Goal: Navigation & Orientation: Understand site structure

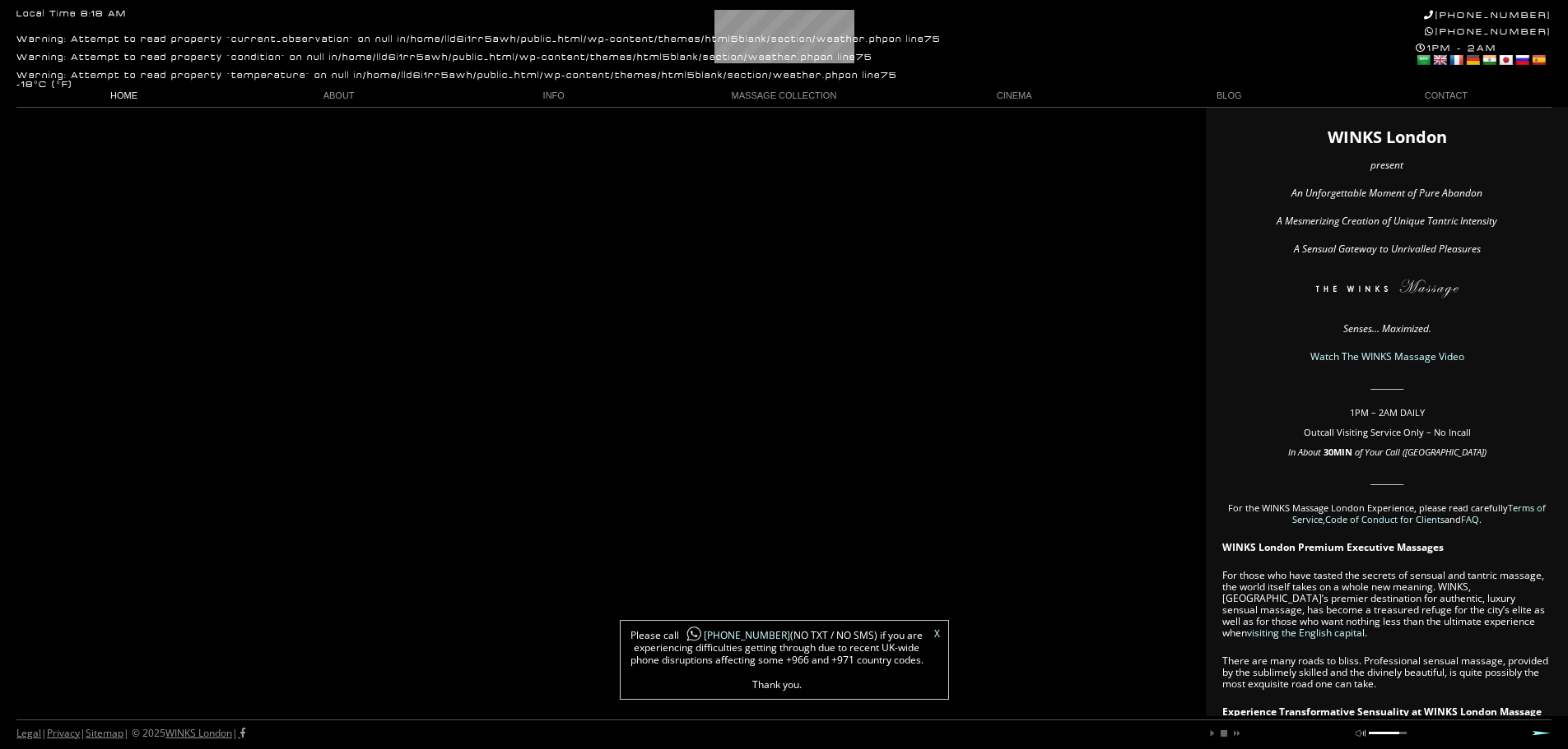
click at [119, 97] on link "HOME" at bounding box center [124, 95] width 215 height 22
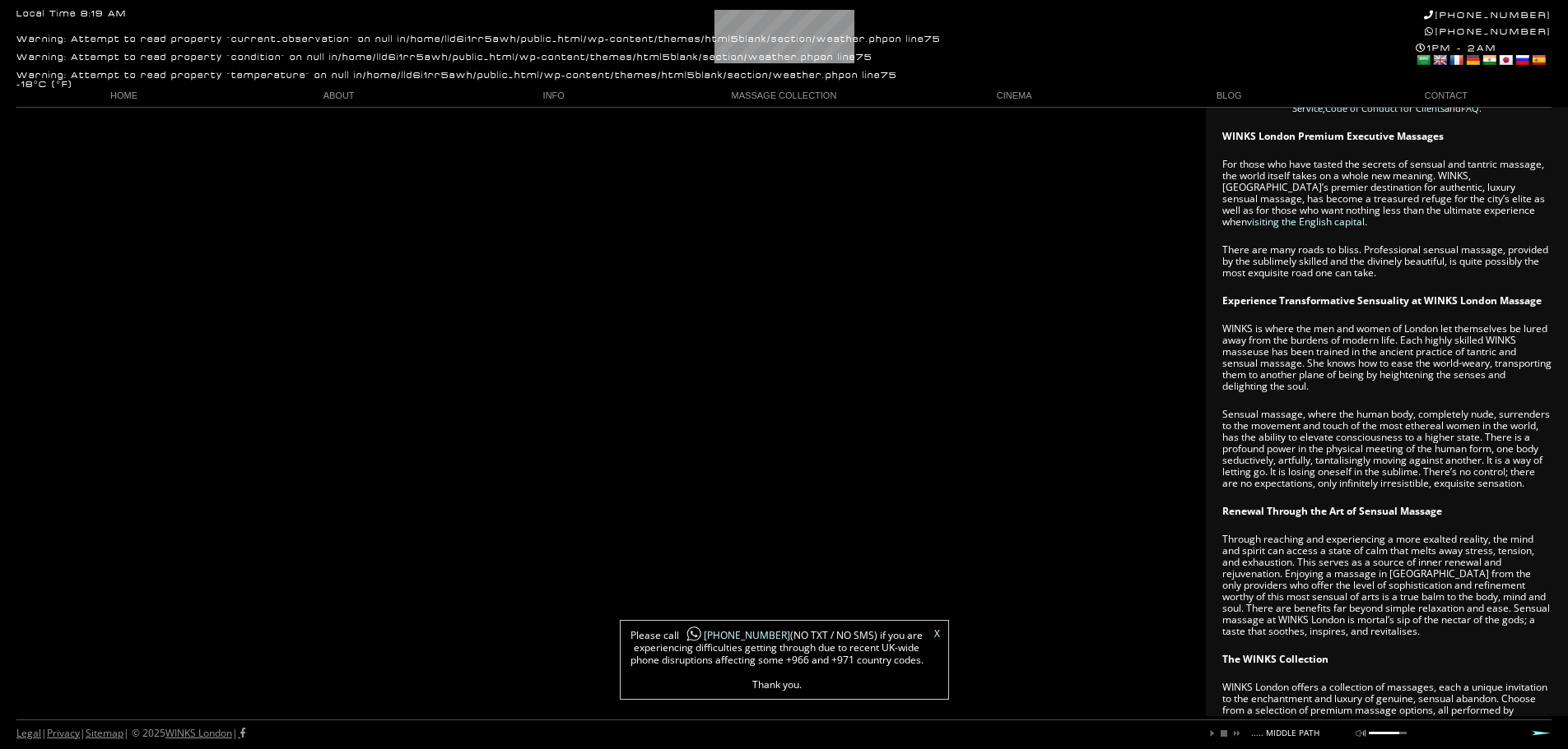
scroll to position [0, 249]
click at [353, 94] on link "ABOUT" at bounding box center [338, 95] width 215 height 22
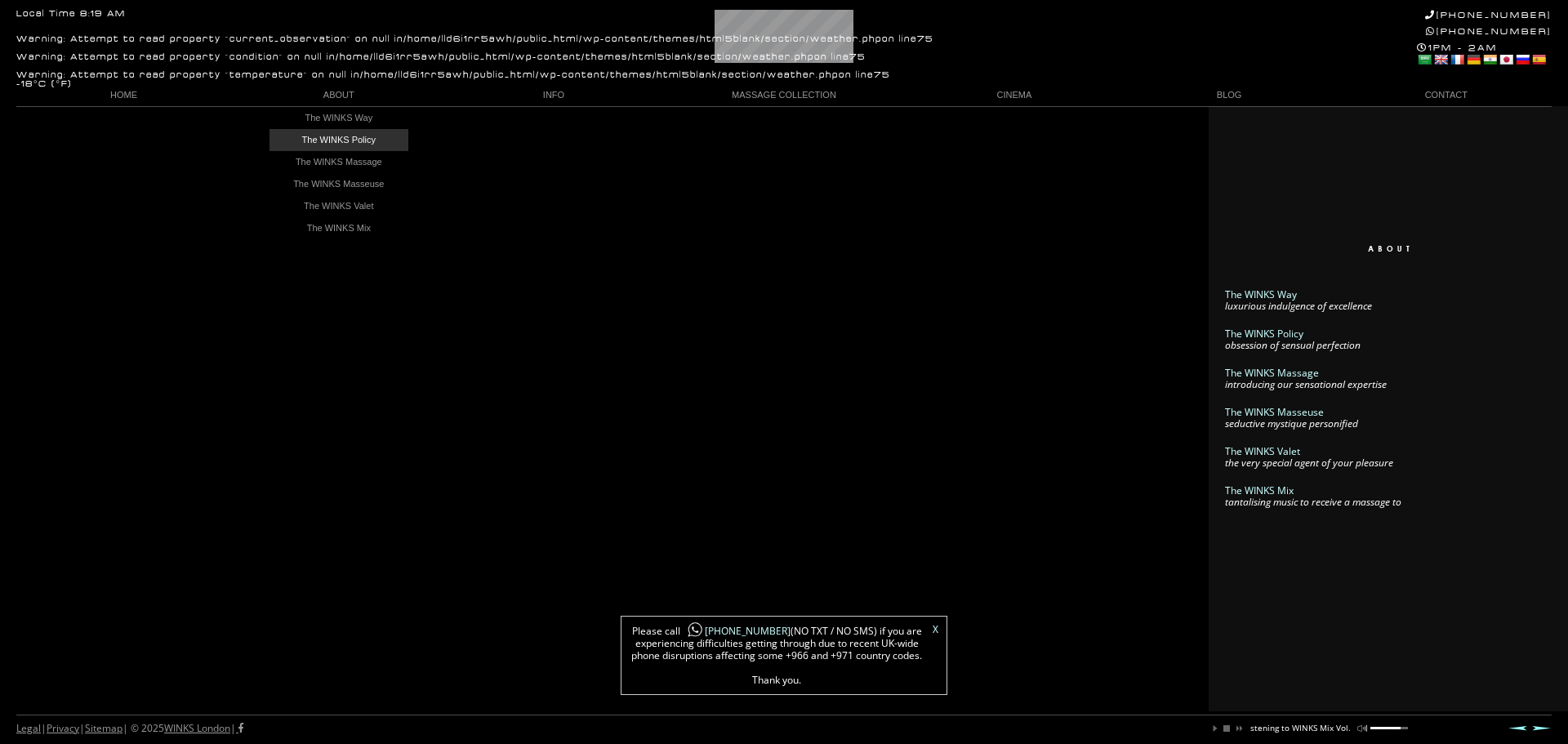
click at [346, 148] on link "The WINKS Policy" at bounding box center [339, 140] width 139 height 22
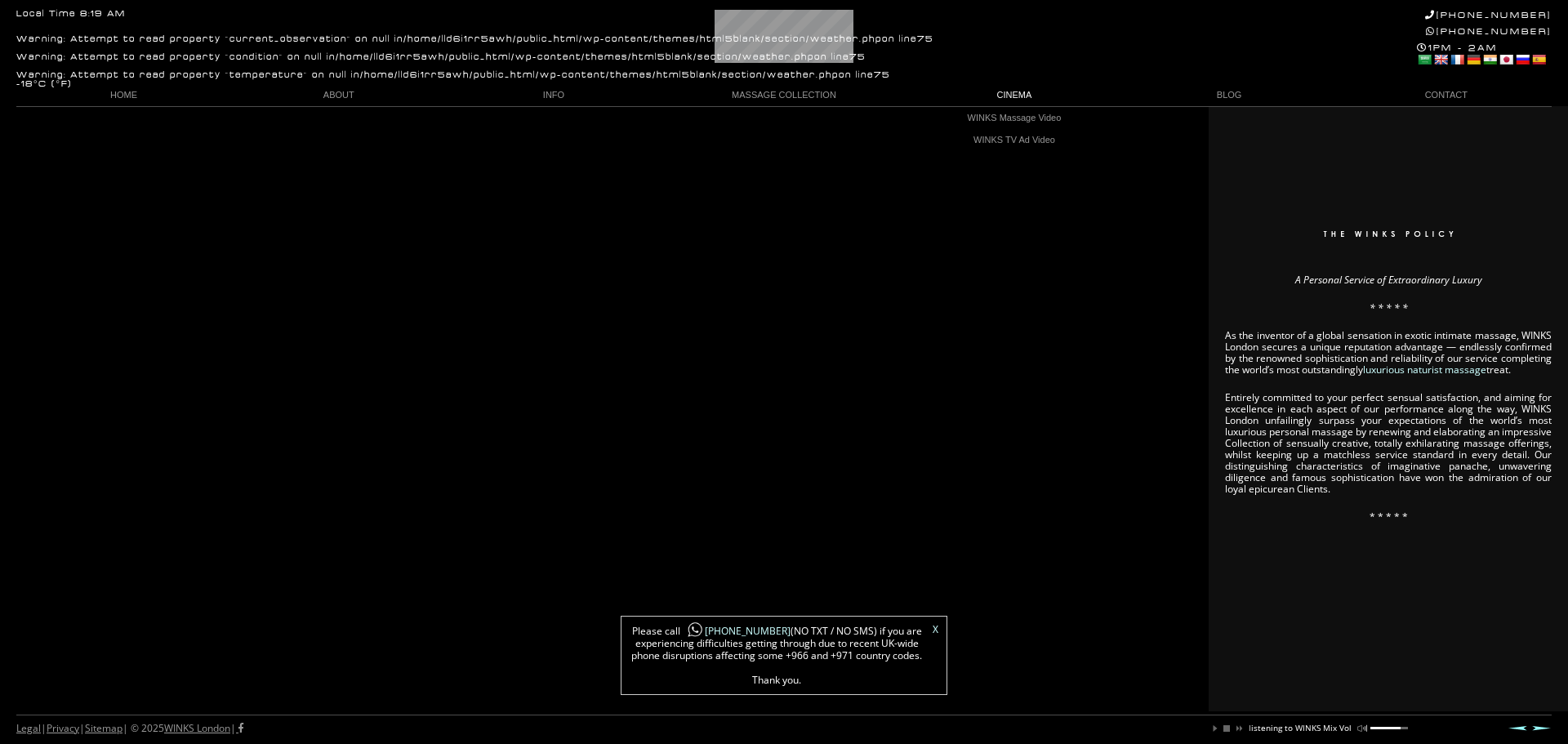
click at [998, 99] on link "CINEMA" at bounding box center [1014, 95] width 214 height 22
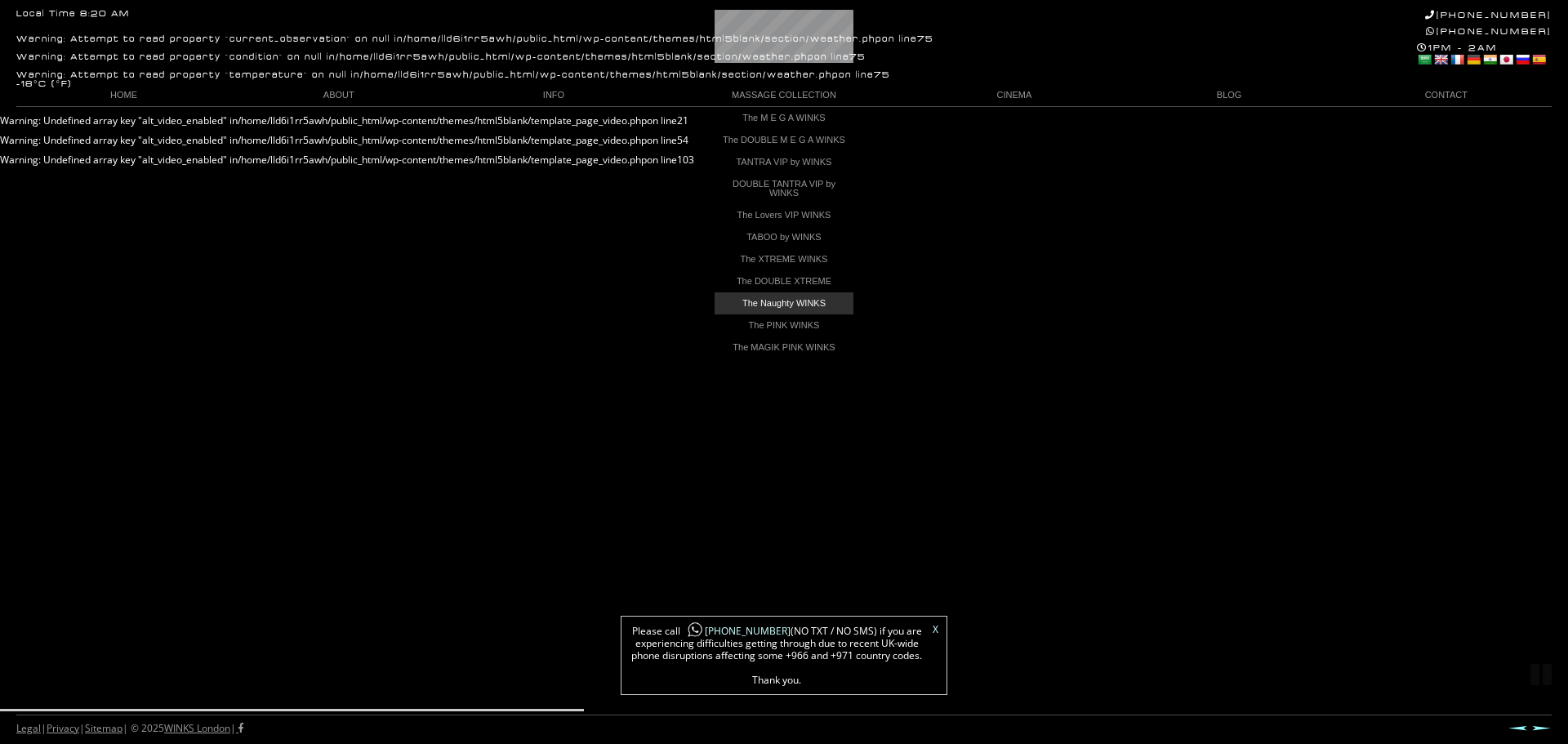
click at [754, 308] on link "The Naughty WINKS" at bounding box center [784, 303] width 139 height 22
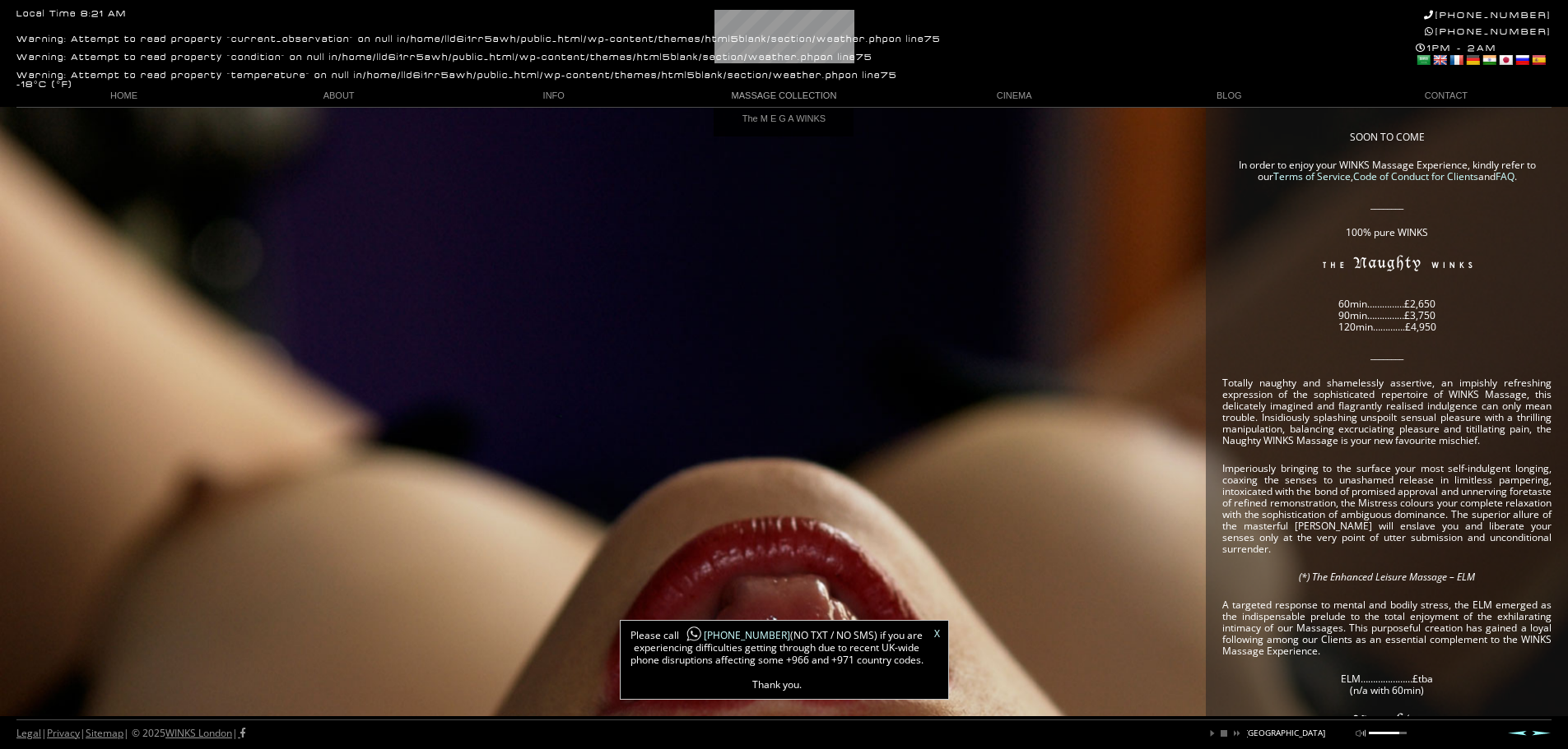
click at [776, 99] on link "MASSAGE COLLECTION" at bounding box center [783, 95] width 246 height 22
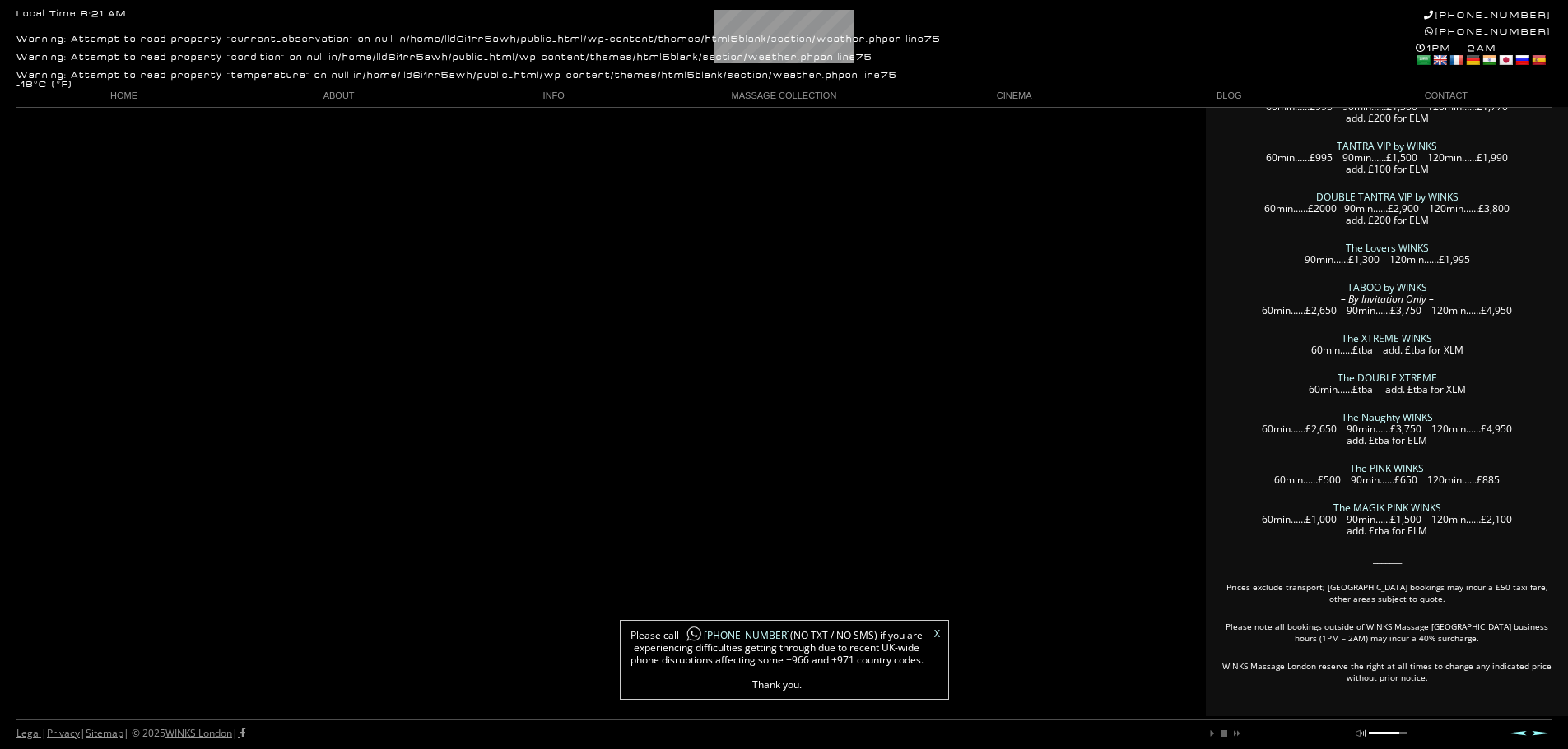
scroll to position [204, 0]
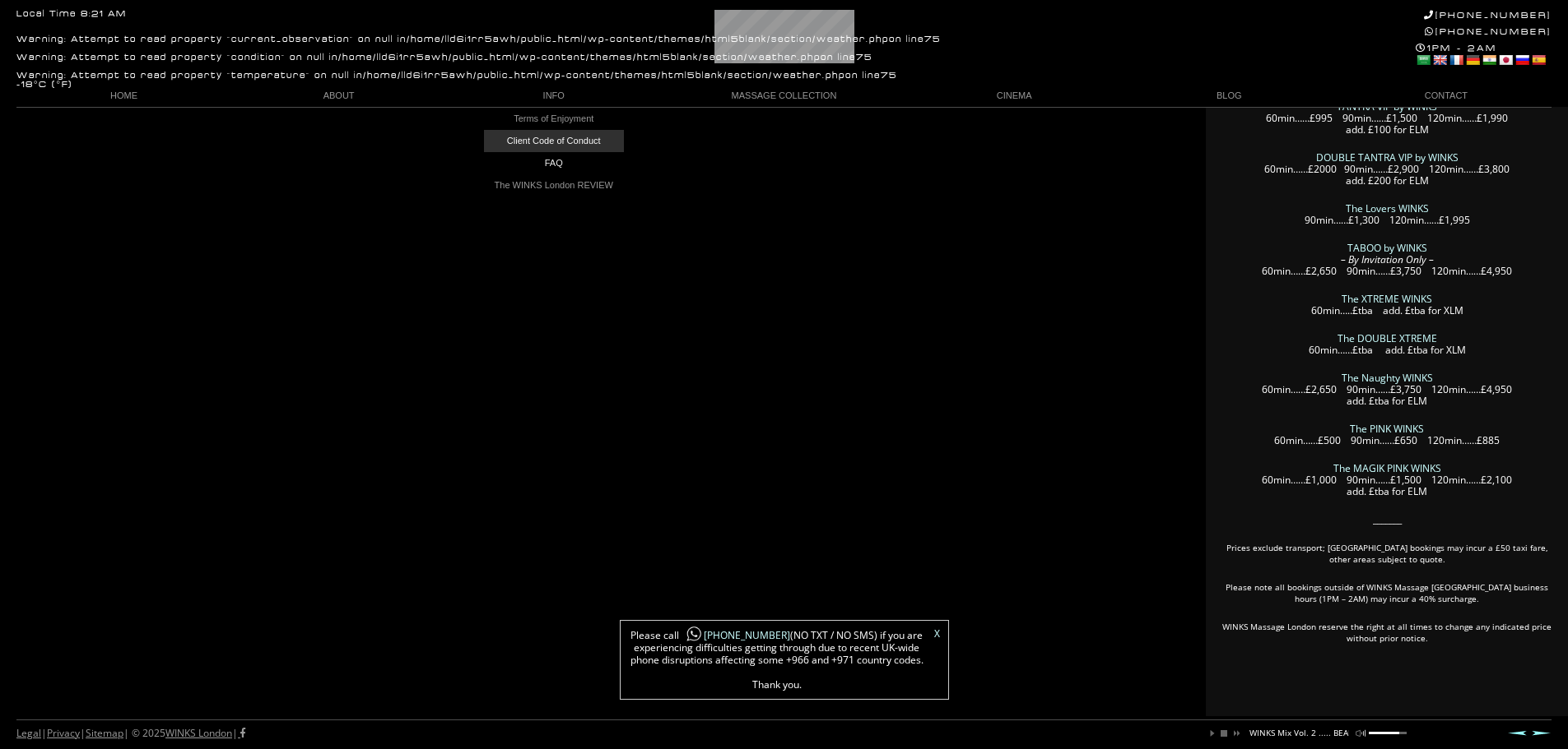
click at [527, 148] on link "Client Code of Conduct" at bounding box center [554, 141] width 140 height 22
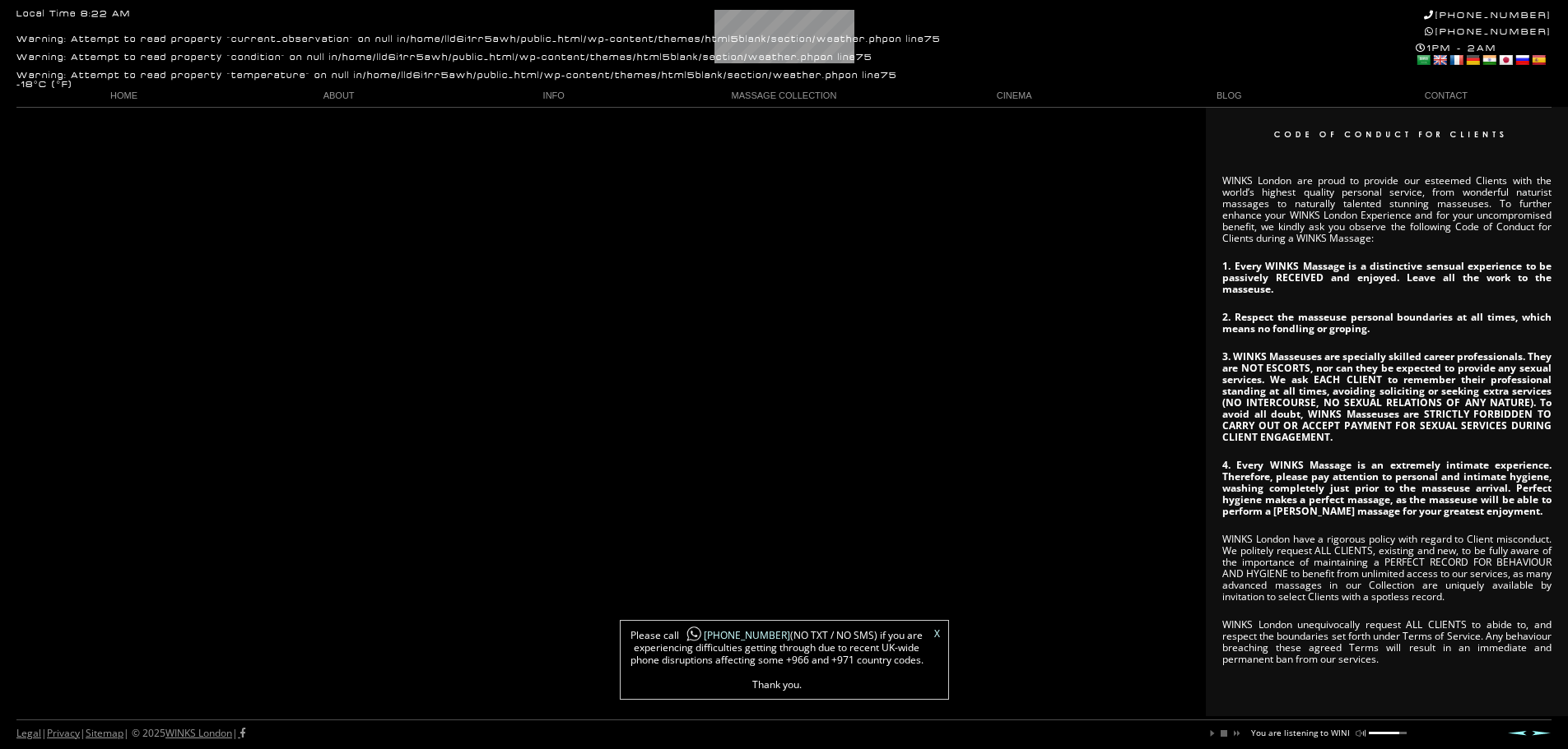
scroll to position [0, 100]
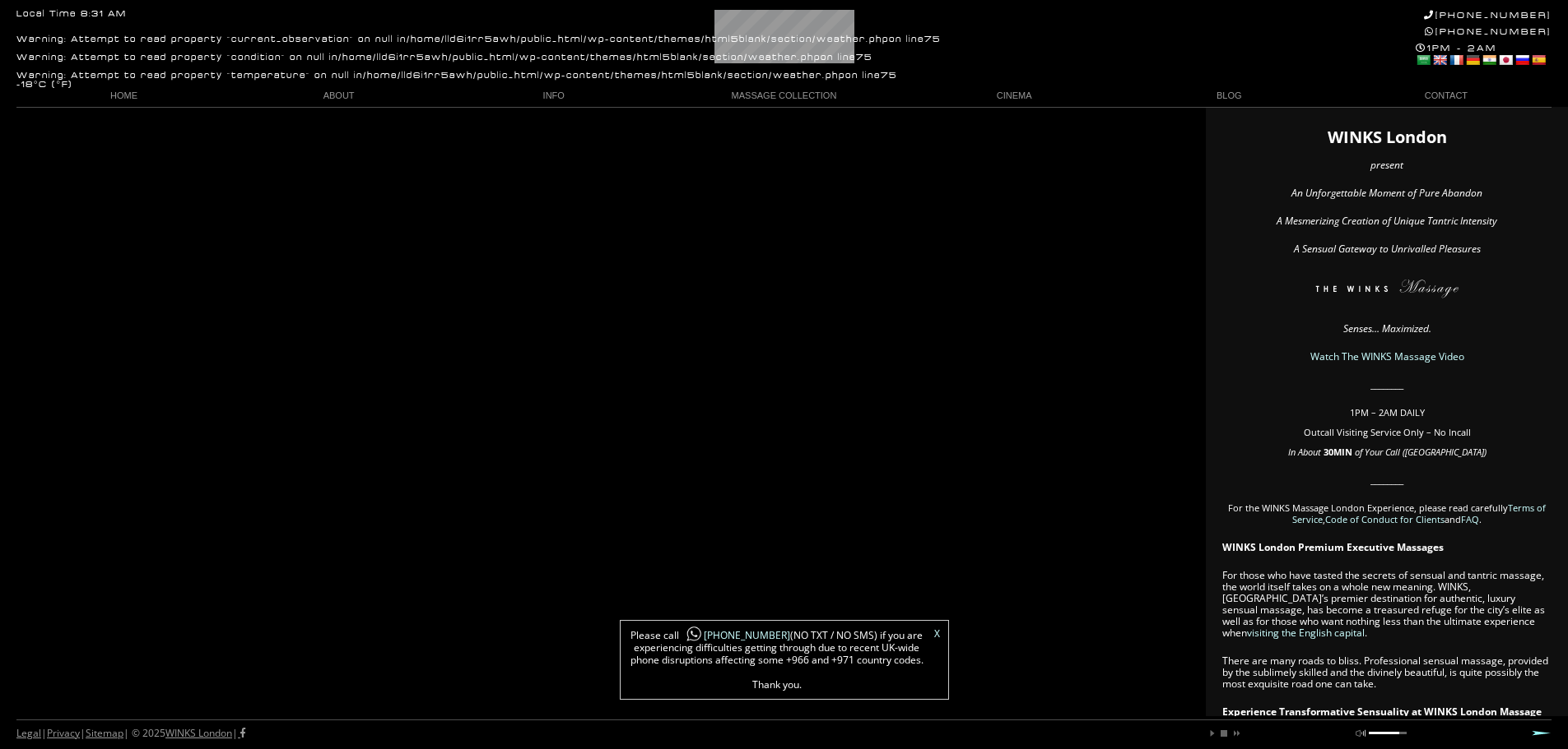
scroll to position [0, 53]
